Goal: Communication & Community: Answer question/provide support

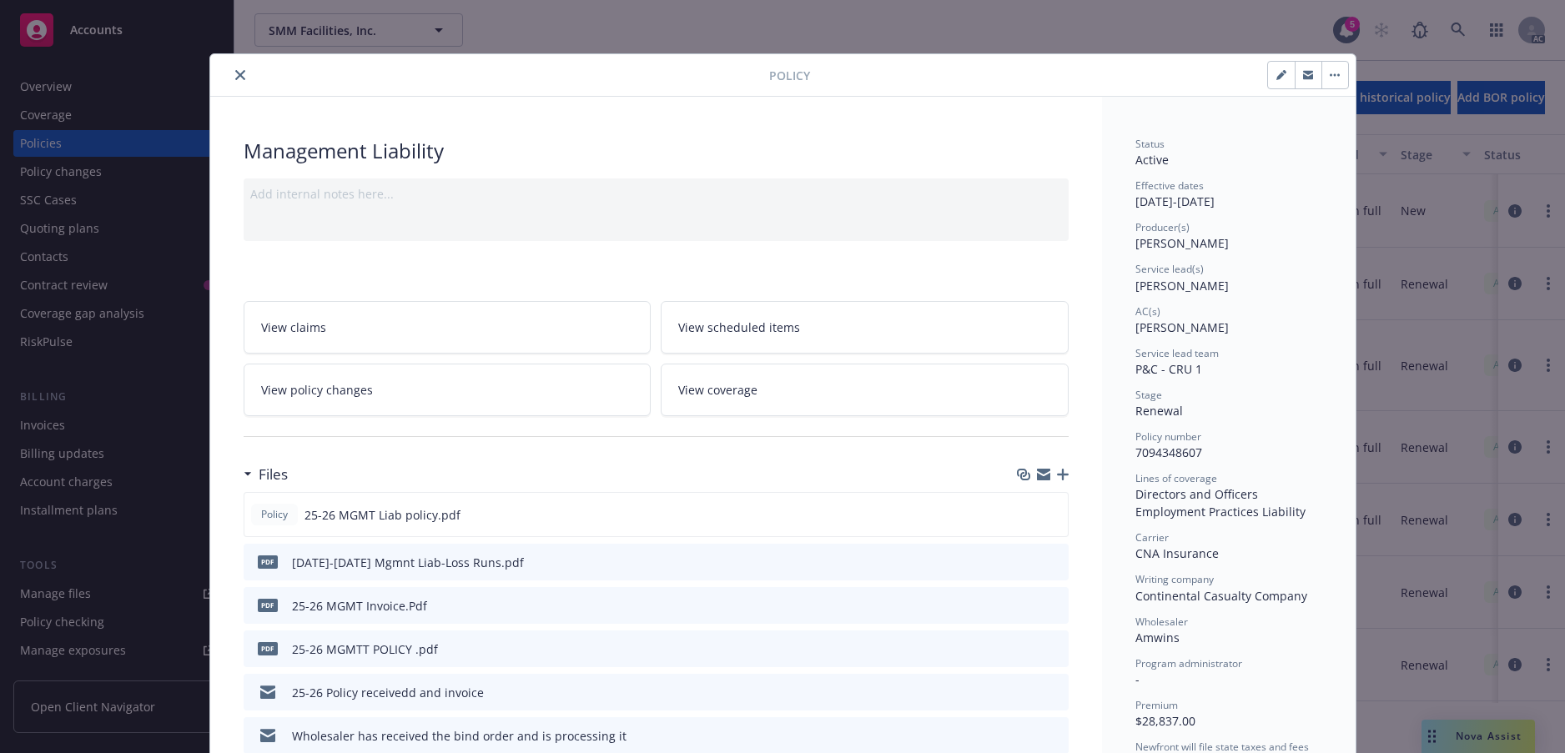
click at [245, 80] on icon "close" at bounding box center [240, 75] width 10 height 10
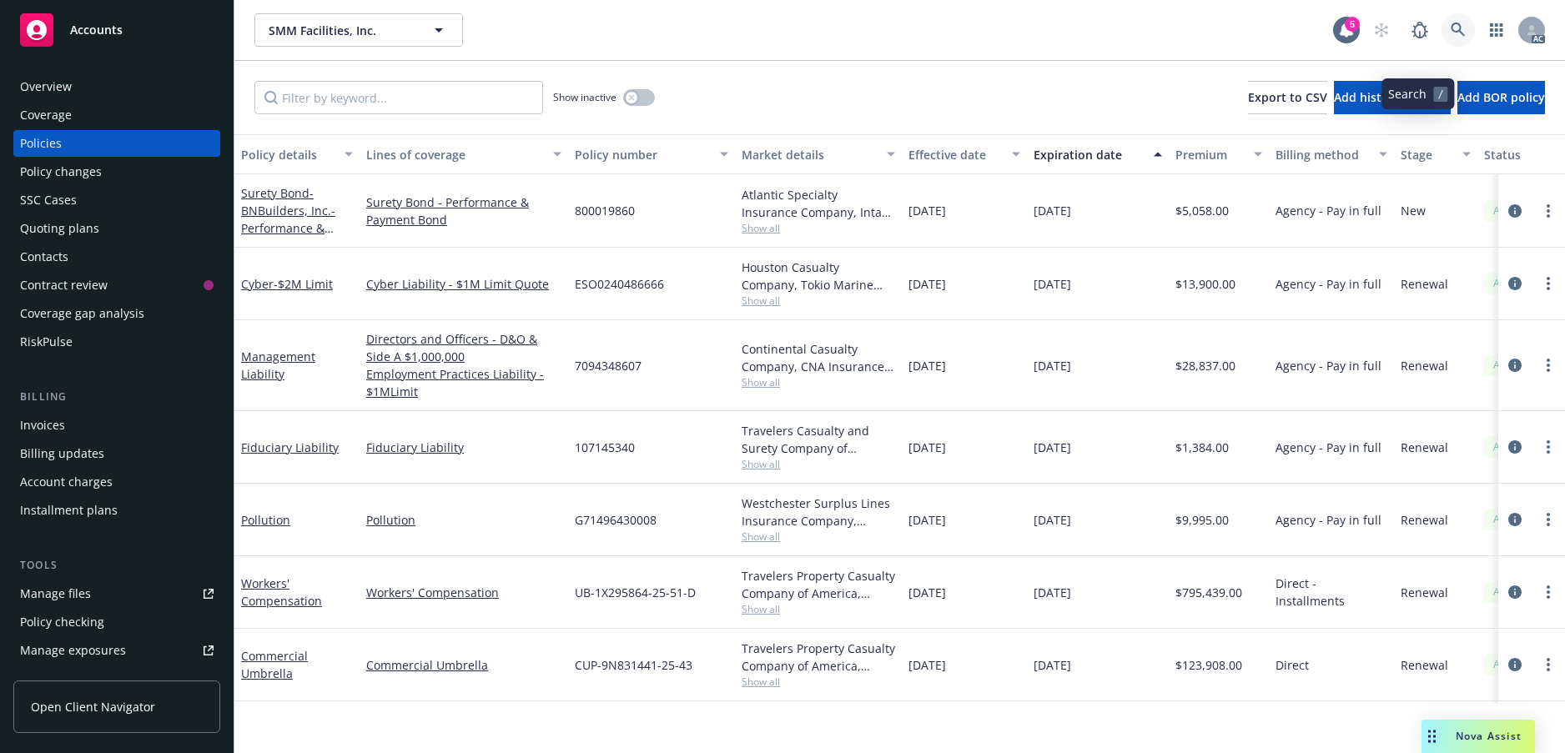
click at [1451, 38] on icon at bounding box center [1458, 30] width 15 height 15
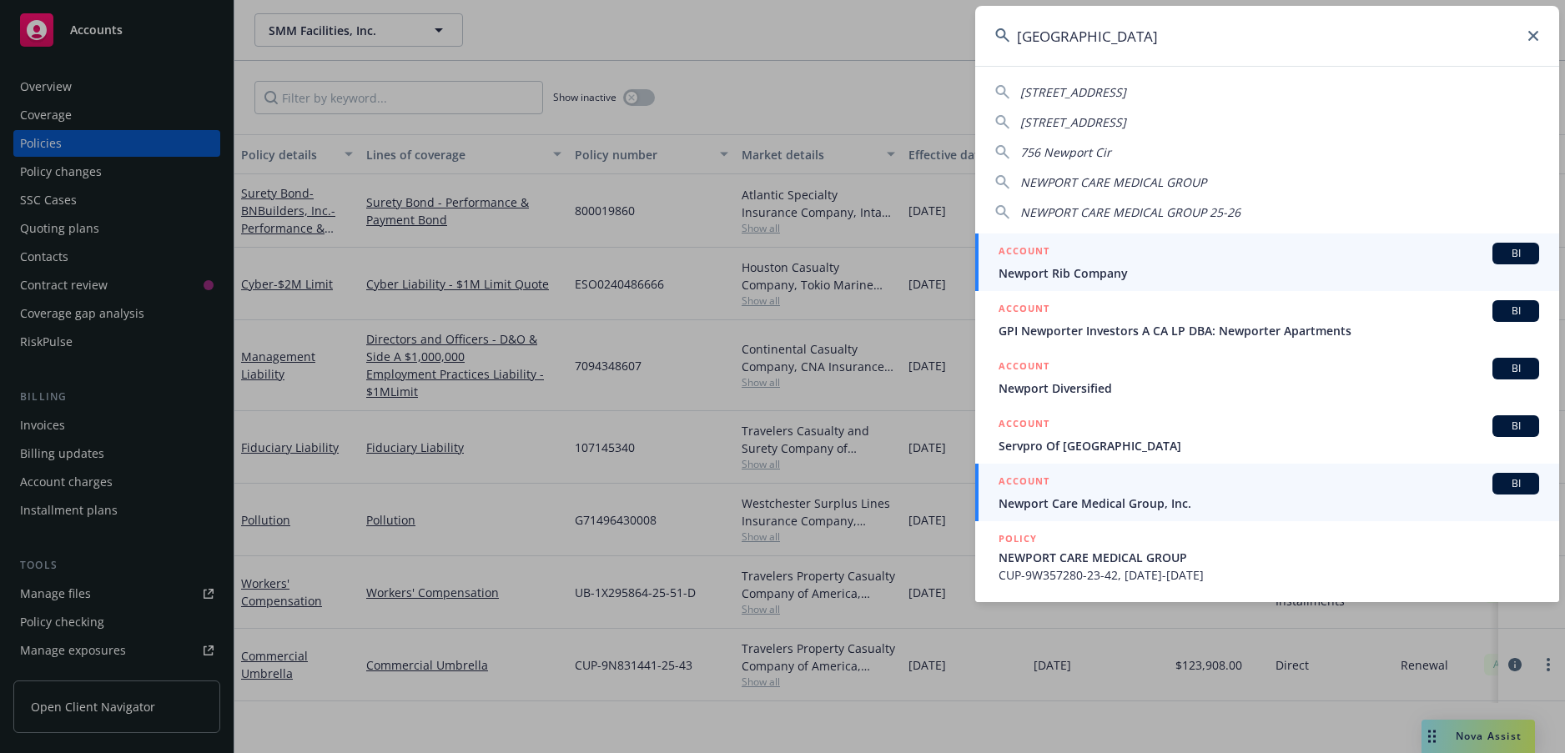
type input "[GEOGRAPHIC_DATA]"
click at [1165, 501] on span "Newport Care Medical Group, Inc." at bounding box center [1269, 504] width 541 height 18
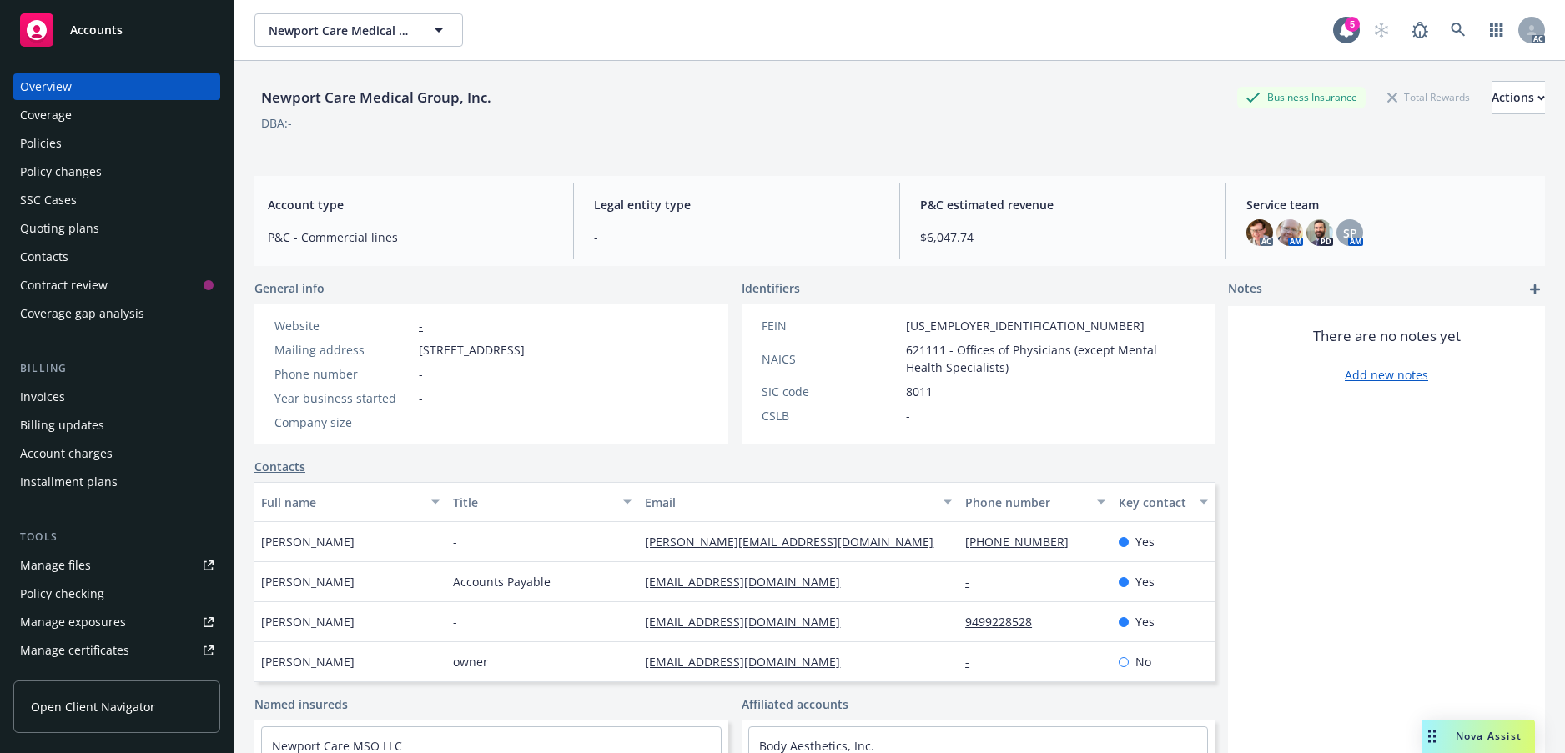
click at [60, 157] on div "Policies" at bounding box center [41, 143] width 42 height 27
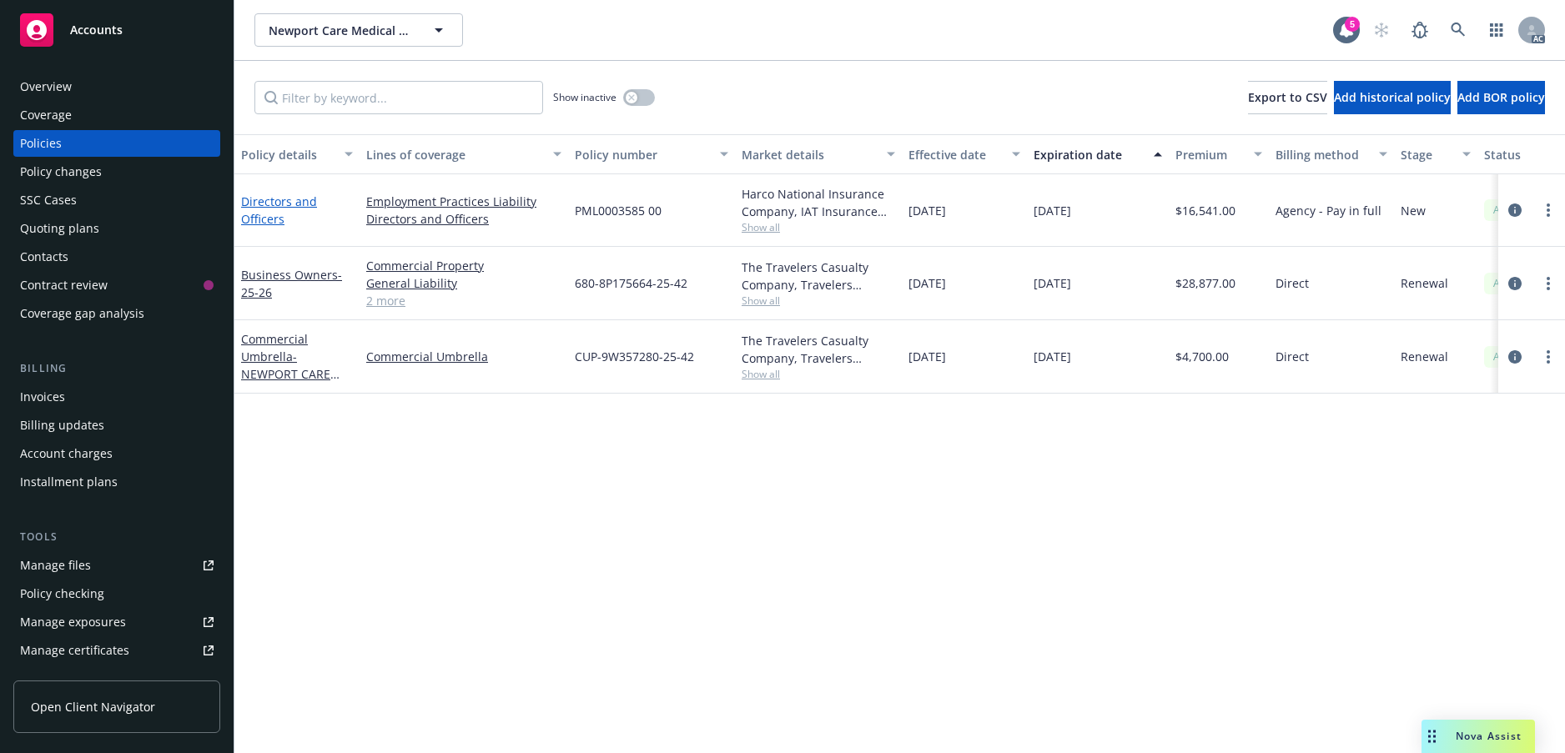
click at [274, 227] on link "Directors and Officers" at bounding box center [279, 210] width 76 height 33
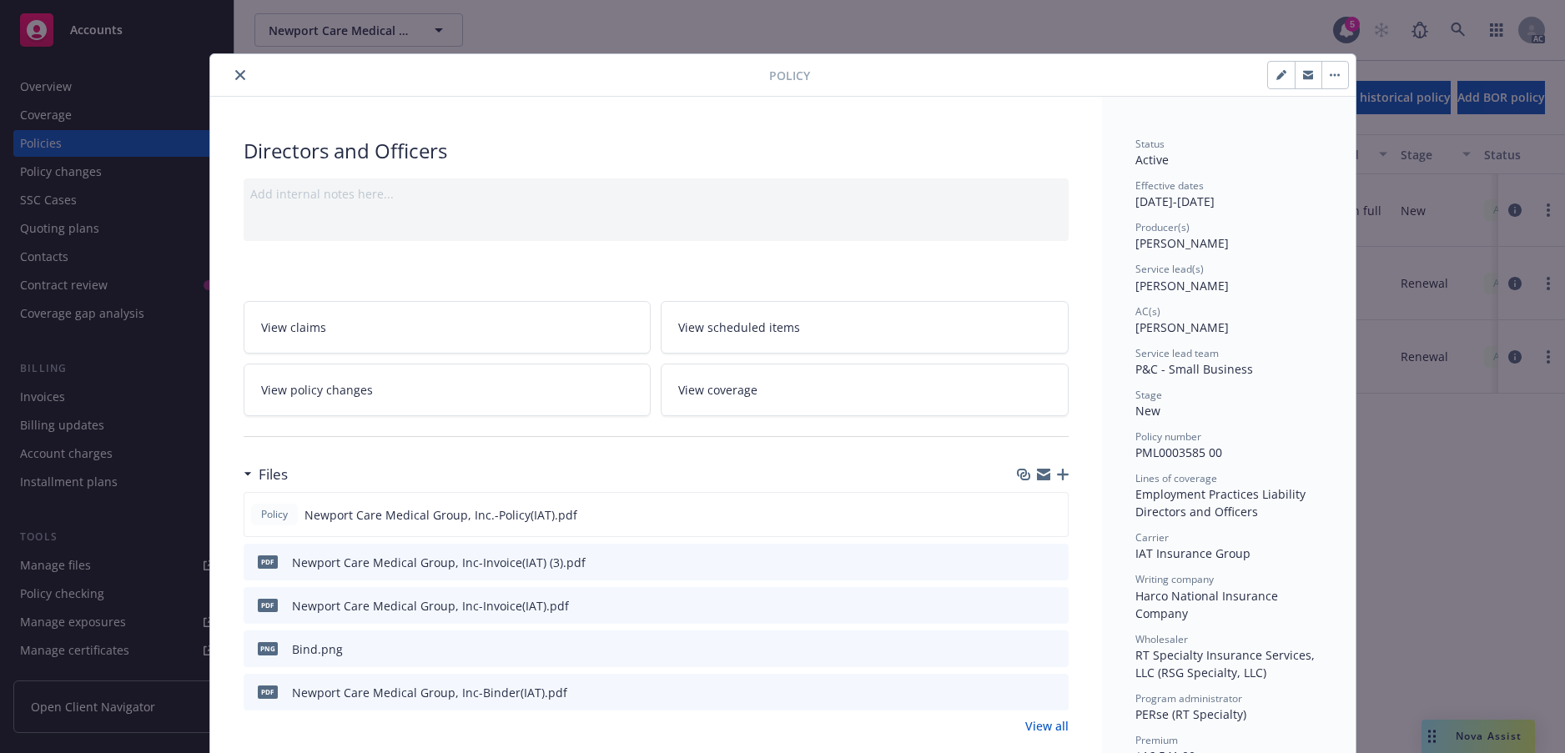
scroll to position [167, 0]
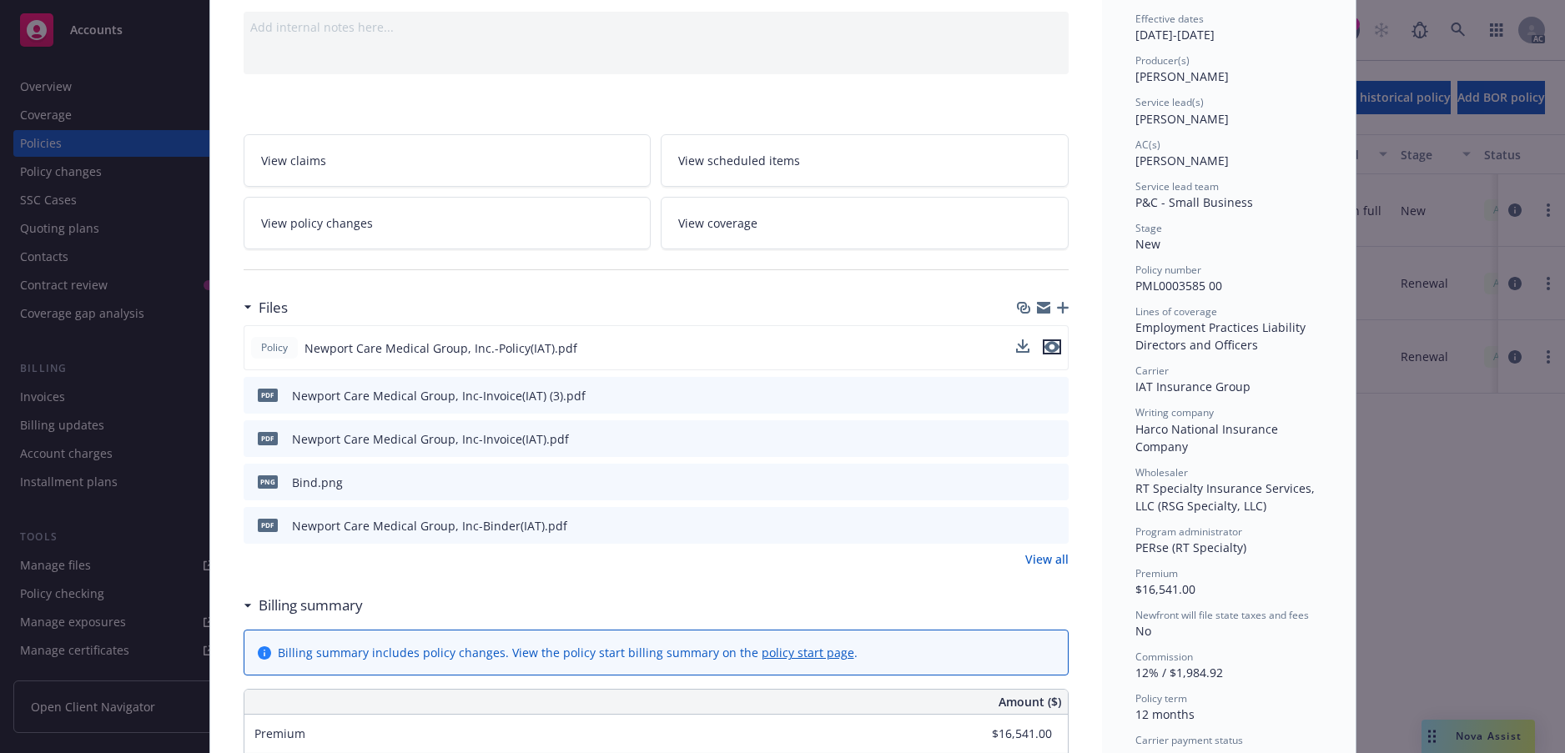
click at [1050, 353] on icon "preview file" at bounding box center [1051, 347] width 15 height 12
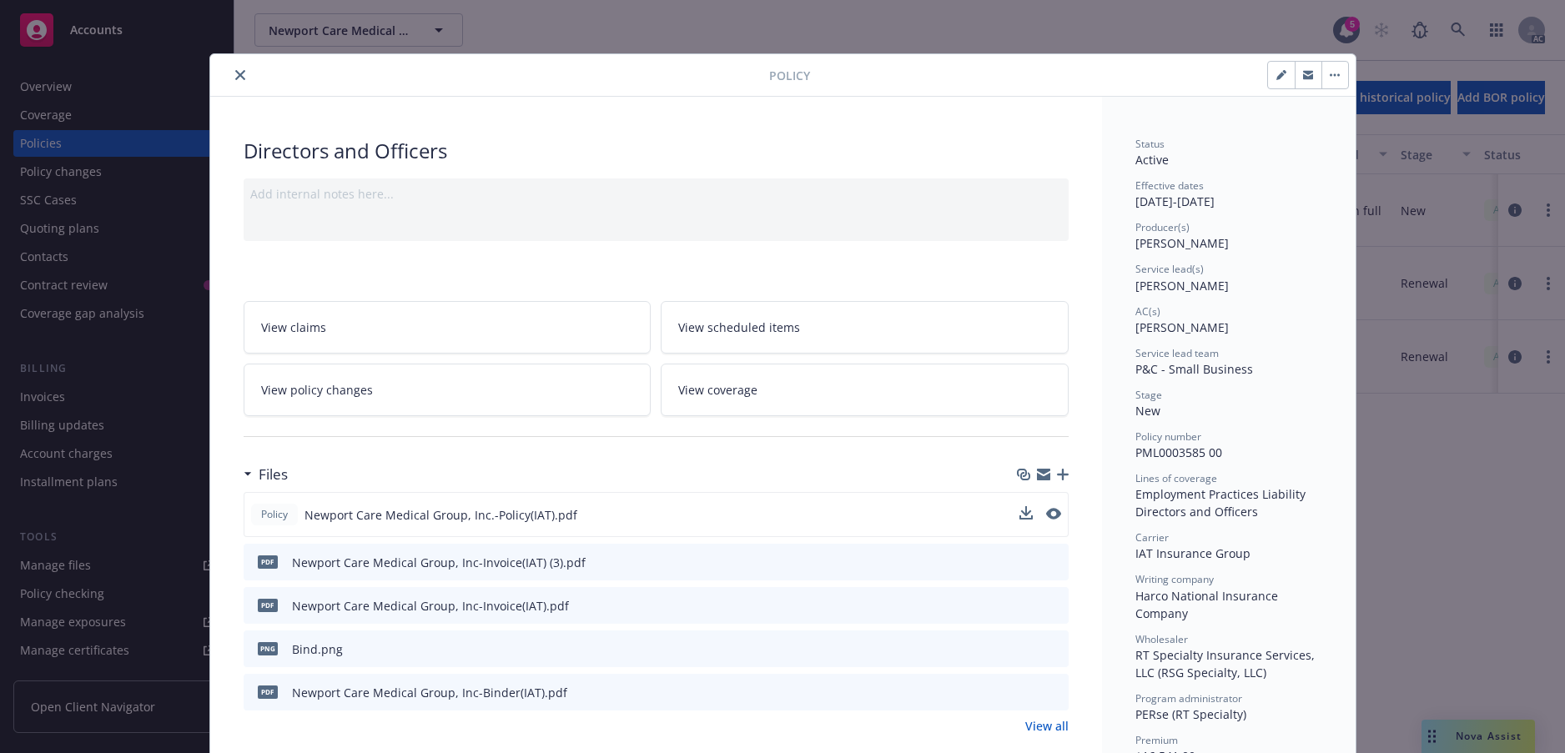
click at [244, 80] on icon "close" at bounding box center [240, 75] width 10 height 10
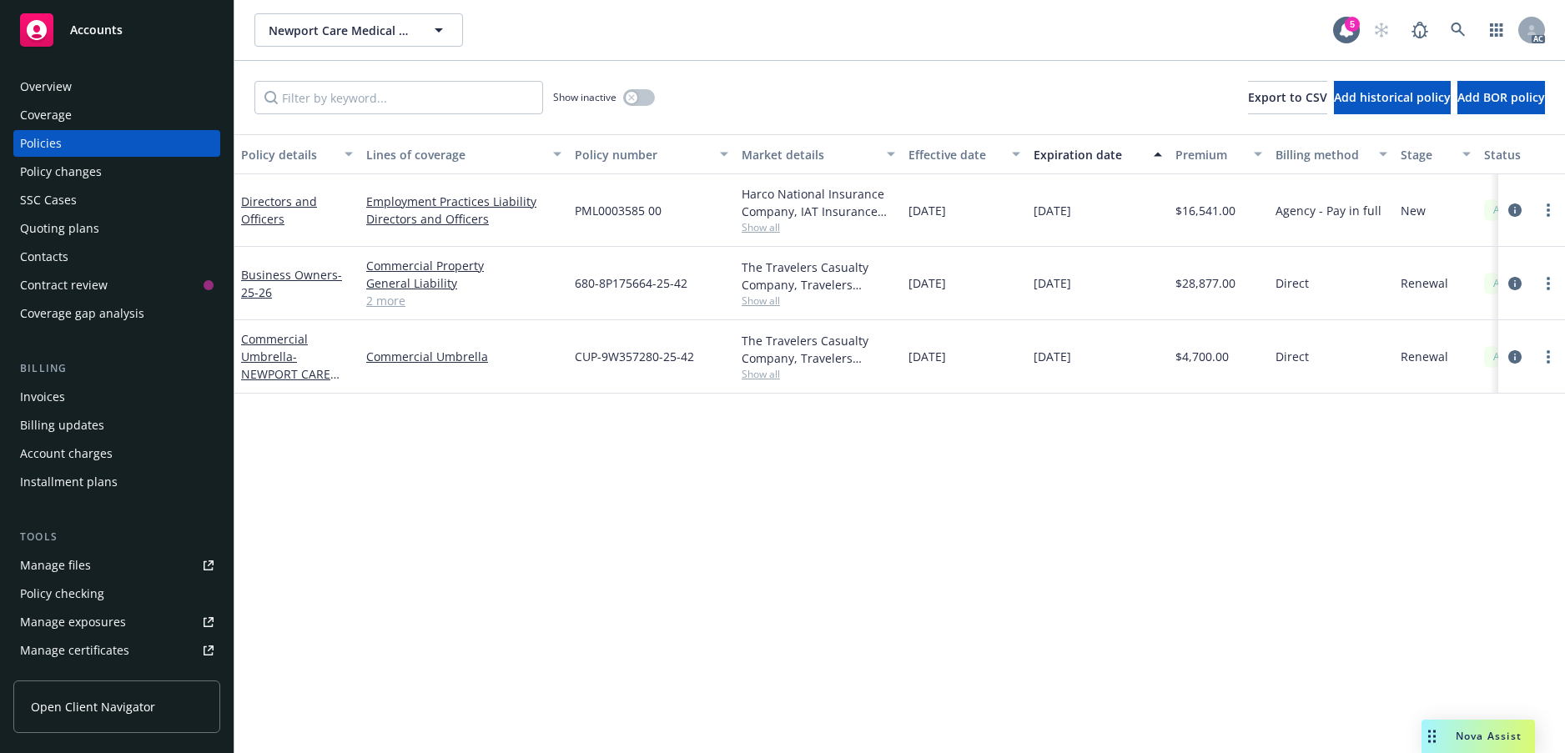
click at [1477, 734] on span "Nova Assist" at bounding box center [1489, 736] width 66 height 14
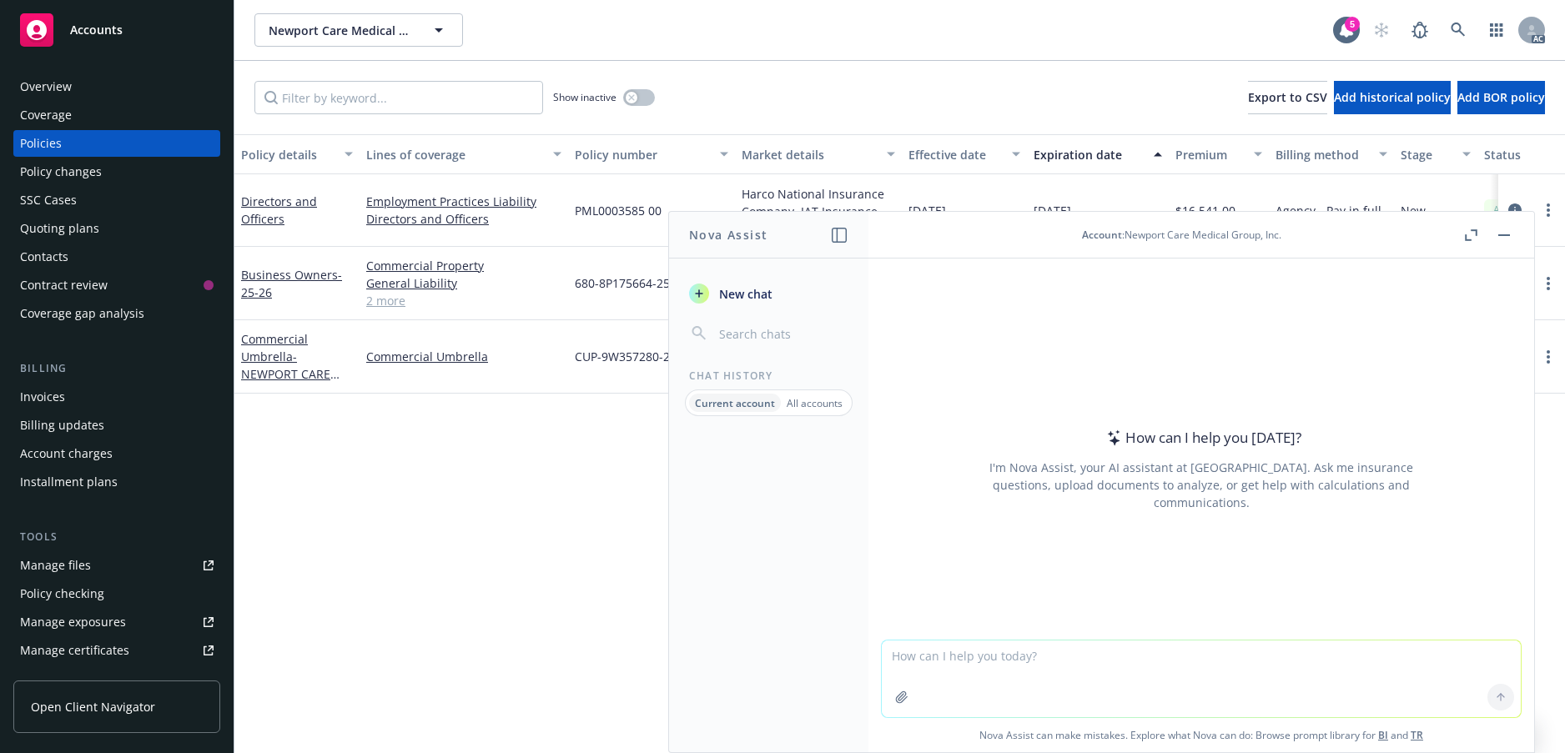
click at [974, 648] on textarea at bounding box center [1201, 679] width 639 height 77
type textarea "Improve"
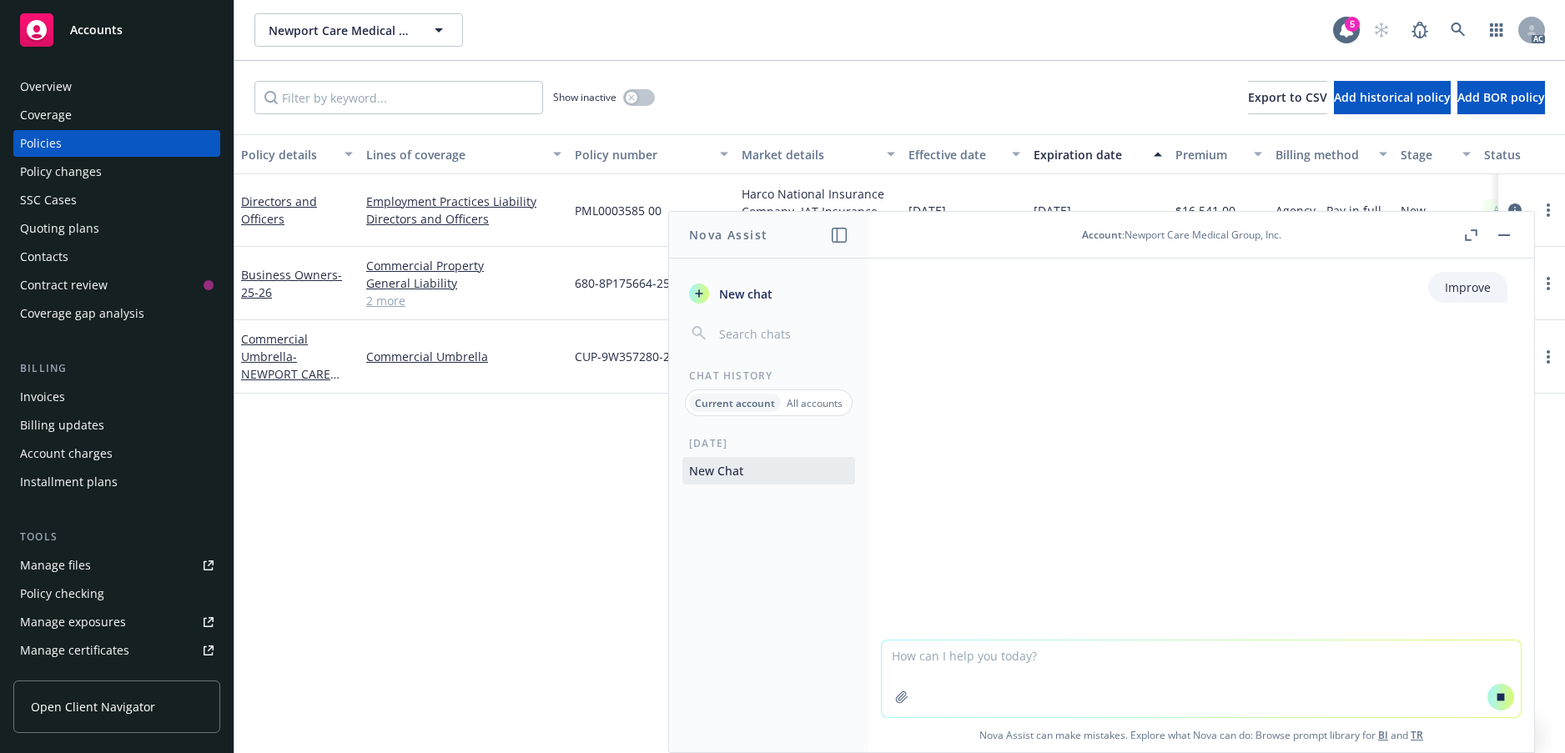
paste textarea "Lo Ipsumd & Sita, @ Consec – Adi eli seddoeiusmod Tem incididu ut l etdoloremag…"
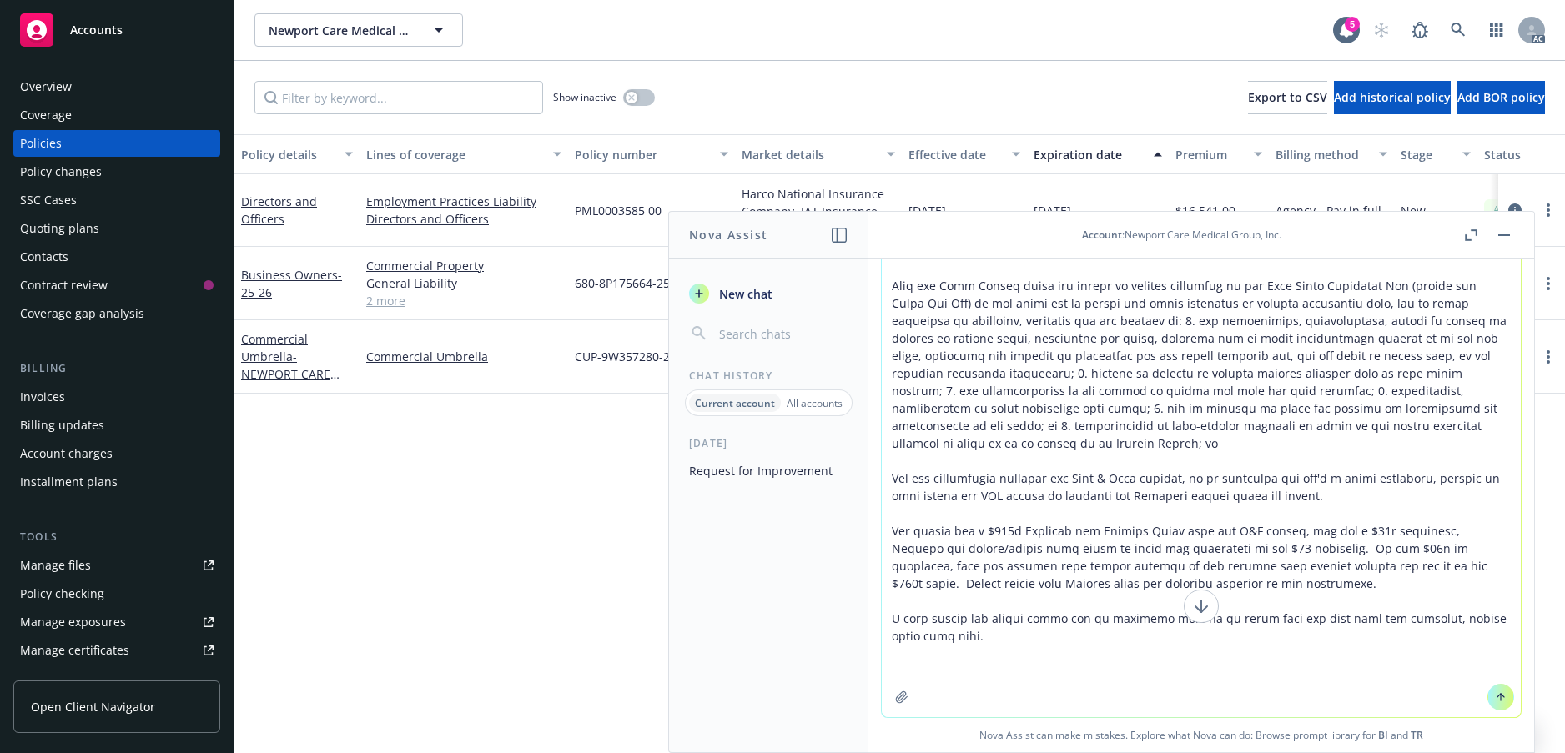
scroll to position [128, 0]
type textarea "Lo Ipsumd & Sita, @ Consec – Adi eli seddoeiusmod Tem incididu ut l etdoloremag…"
click at [1191, 597] on icon at bounding box center [1201, 607] width 20 height 20
click at [1120, 687] on textarea at bounding box center [1201, 441] width 639 height 552
click at [1487, 690] on button at bounding box center [1500, 697] width 27 height 27
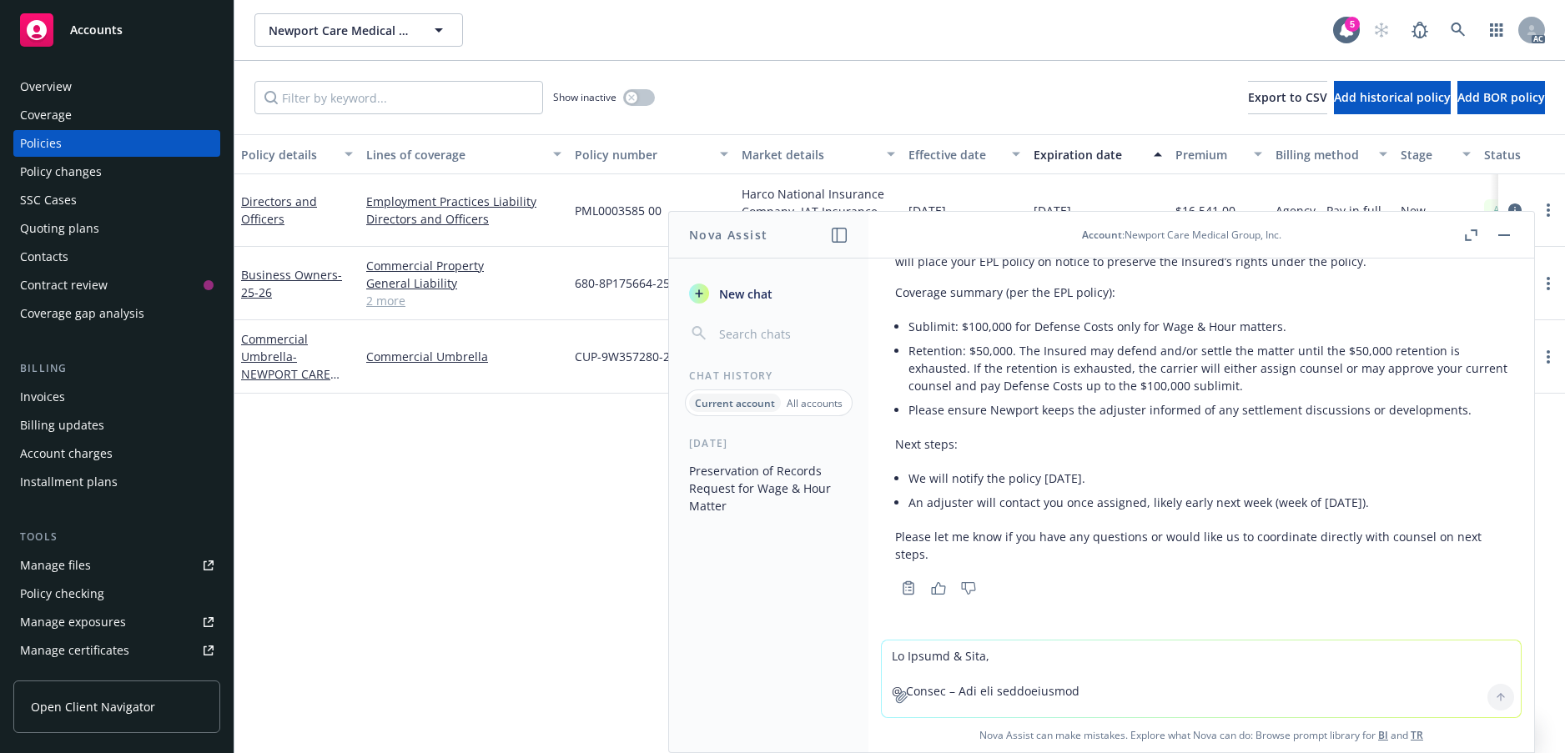
scroll to position [1717, 0]
click at [972, 528] on p "Please let me know if you have any questions or would like us to coordinate dir…" at bounding box center [1201, 545] width 612 height 35
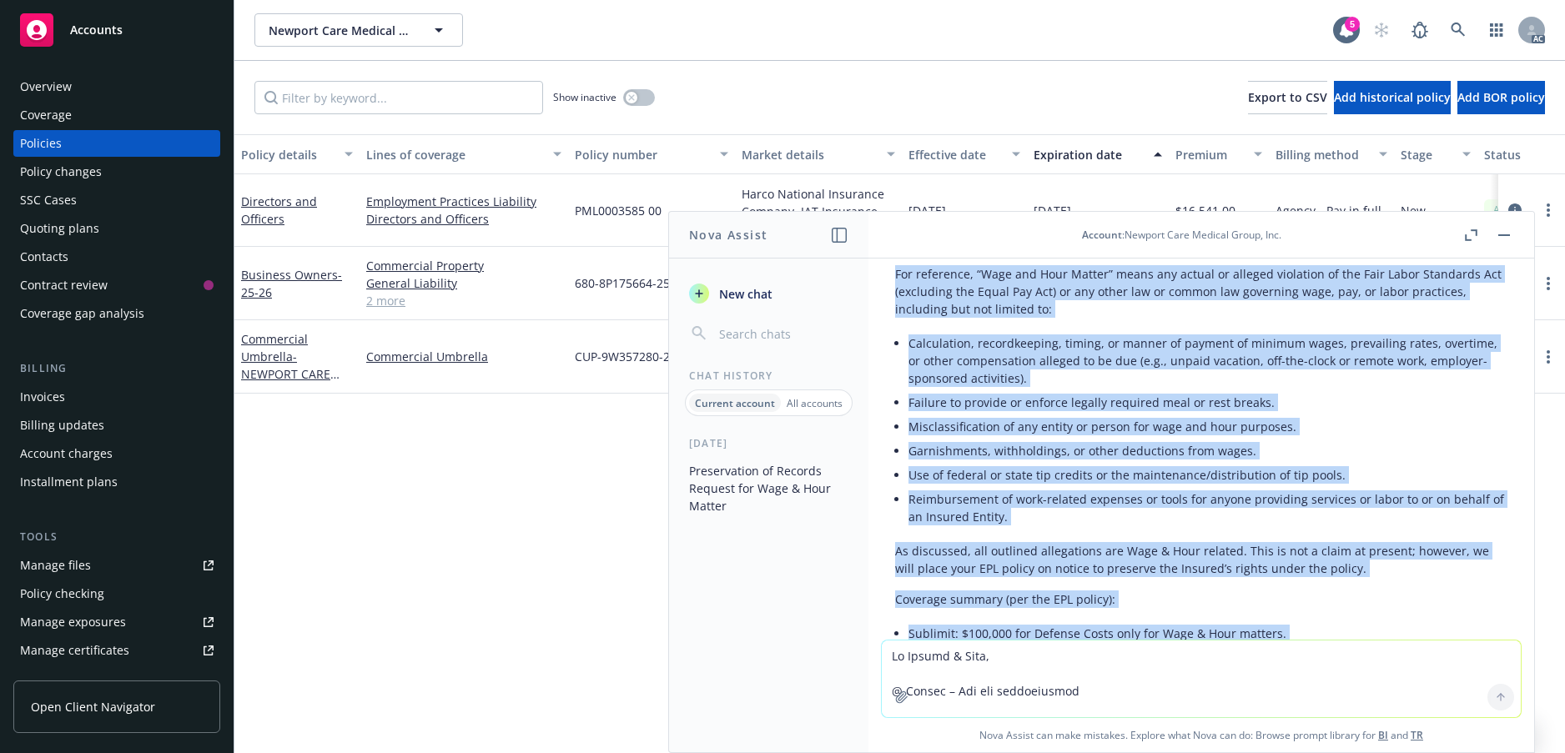
scroll to position [977, 0]
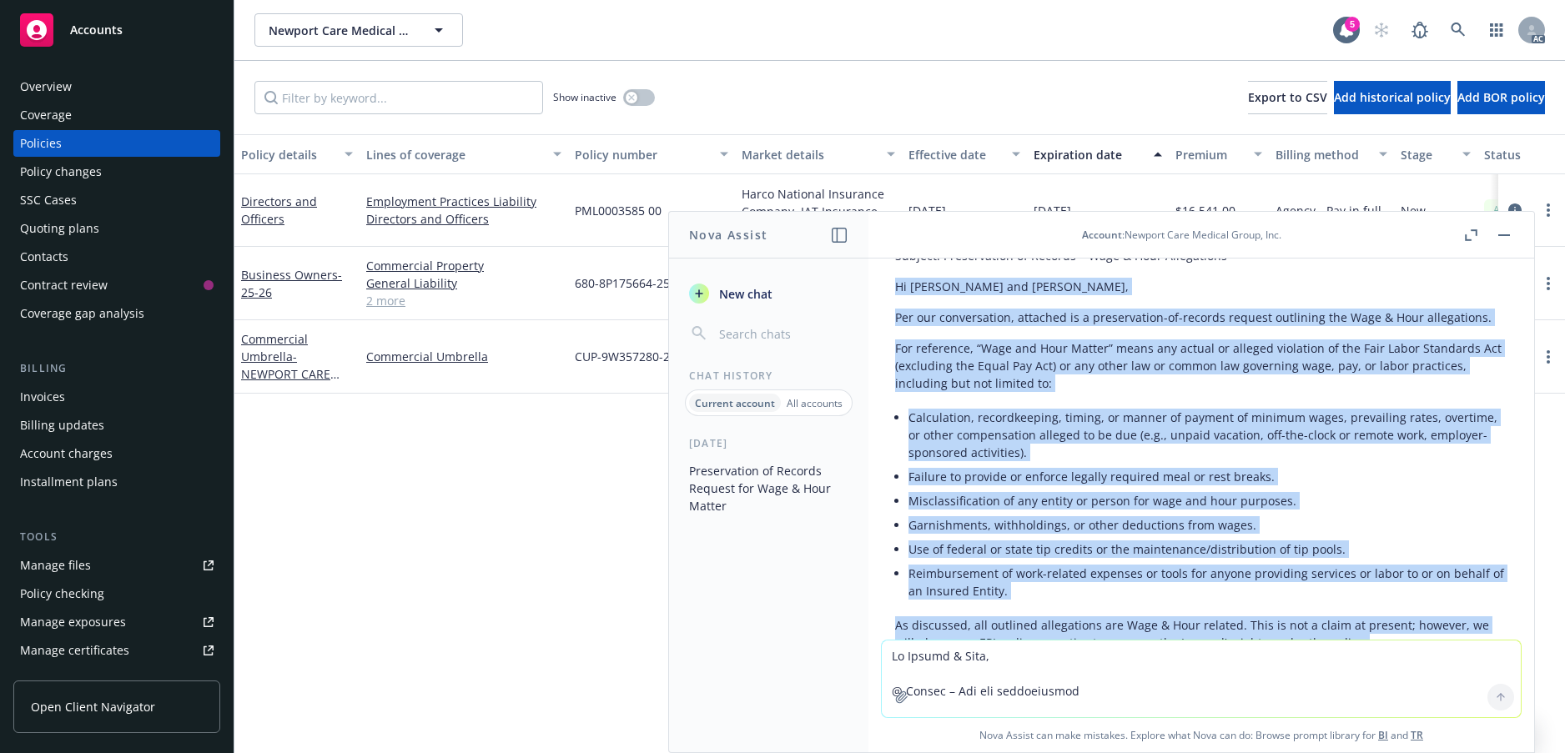
drag, startPoint x: 955, startPoint y: 512, endPoint x: 897, endPoint y: 468, distance: 73.2
click at [897, 468] on div "Here’s a cleaned-up, client-ready version. I tightened the language, clarified …" at bounding box center [1201, 571] width 612 height 759
copy div "Lo Ipsumd sit Amet, Con adi elitseddoeiu, temporin ut l etdoloremagn-al-enimadm…"
